Goal: Information Seeking & Learning: Learn about a topic

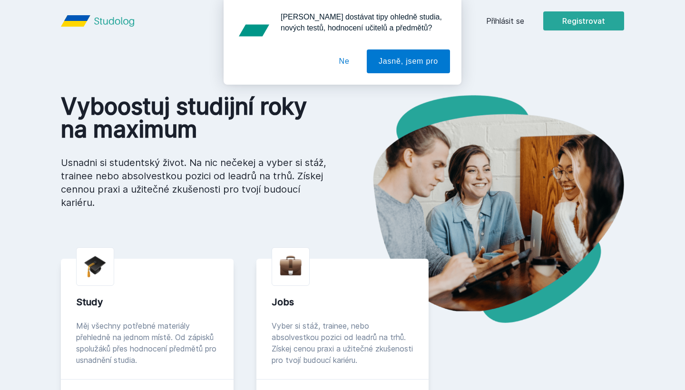
click at [492, 20] on div "[PERSON_NAME] dostávat tipy ohledně studia, nových testů, hodnocení učitelů a p…" at bounding box center [342, 42] width 685 height 85
click at [343, 60] on button "Ne" at bounding box center [344, 61] width 34 height 24
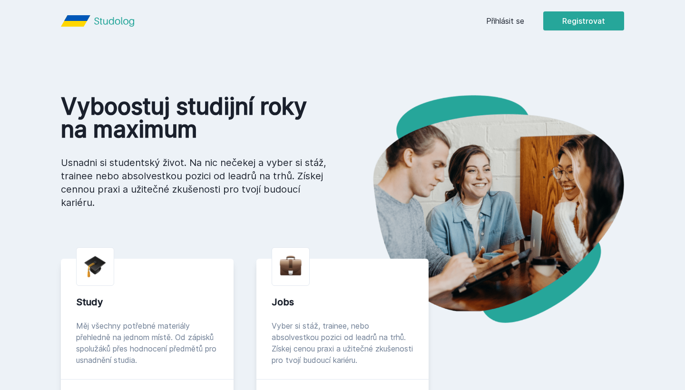
click at [497, 25] on link "Přihlásit se" at bounding box center [505, 20] width 38 height 11
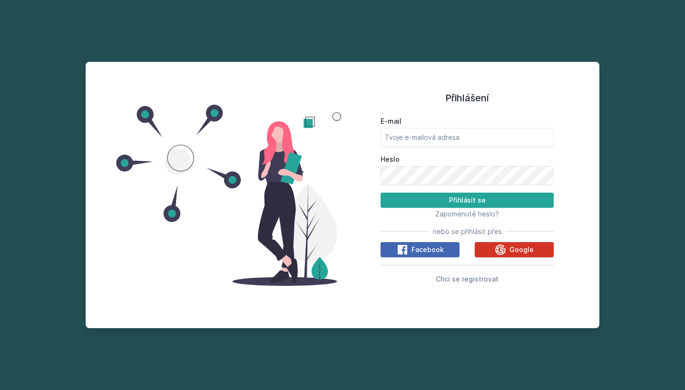
click at [496, 247] on icon at bounding box center [499, 249] width 11 height 11
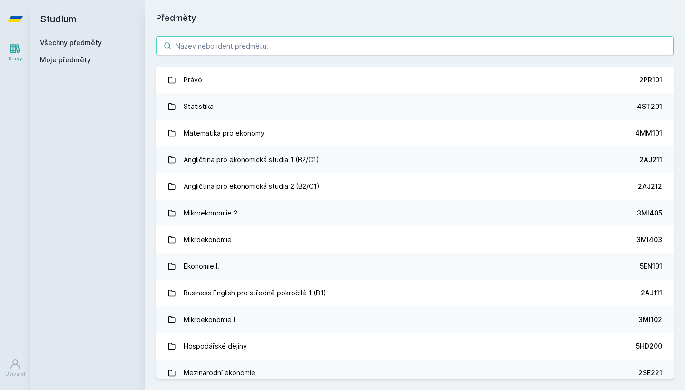
click at [224, 46] on input "search" at bounding box center [414, 45] width 517 height 19
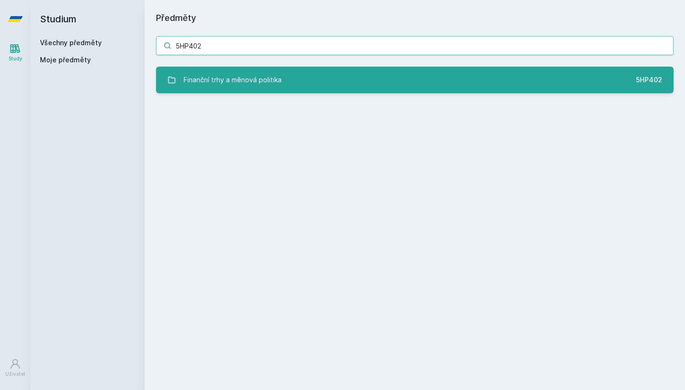
type input "5HP402"
click at [205, 76] on div "Finanční trhy a měnová politika" at bounding box center [233, 79] width 98 height 19
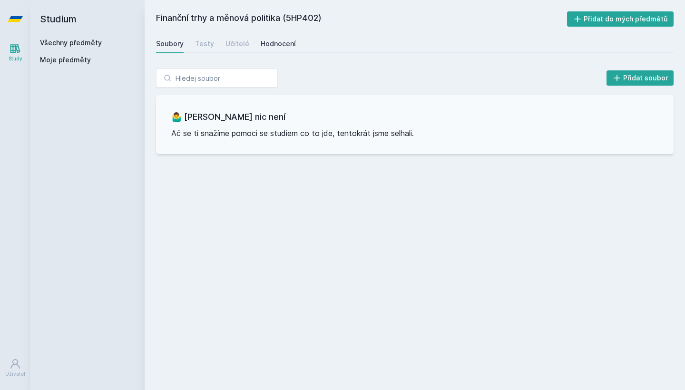
click at [274, 45] on div "Hodnocení" at bounding box center [278, 44] width 35 height 10
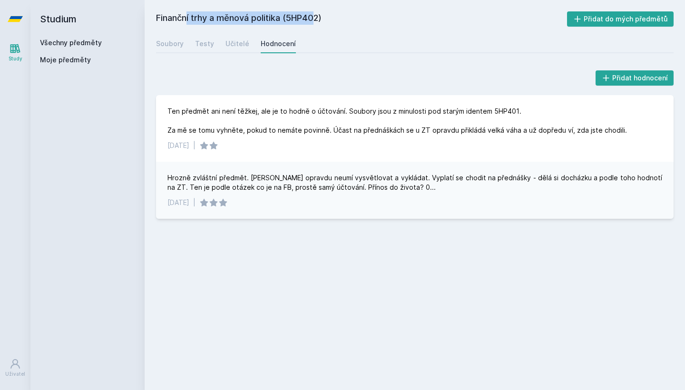
drag, startPoint x: 155, startPoint y: 19, endPoint x: 281, endPoint y: 20, distance: 125.5
click at [281, 20] on div "Finanční trhy a měnová politika (5HP402) Přidat do mých předmětů Soubory Testy …" at bounding box center [415, 195] width 540 height 390
copy h2 "Finanční trhy a měnová politika"
